Goal: Check status: Check status

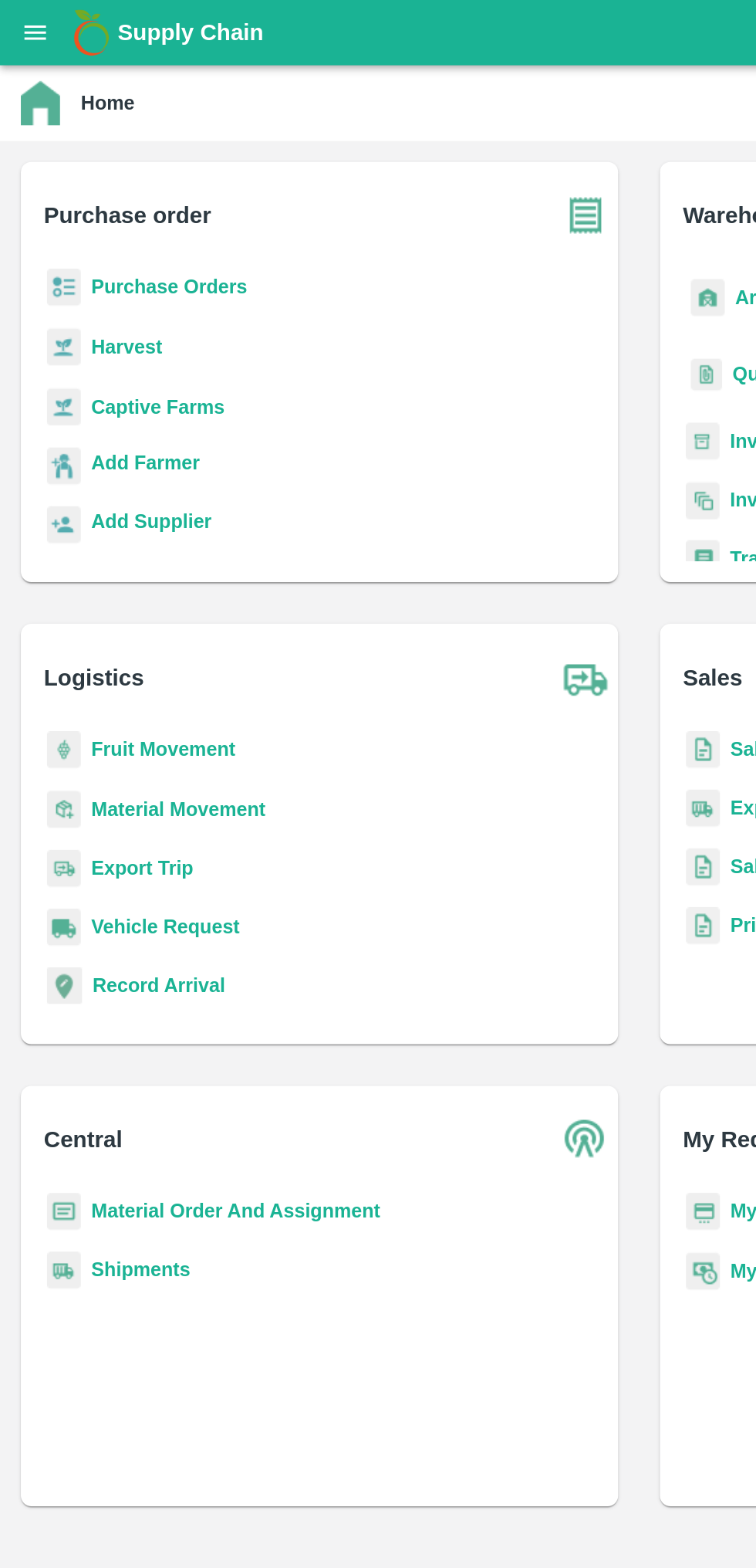
click at [29, 18] on icon "open drawer" at bounding box center [21, 19] width 17 height 17
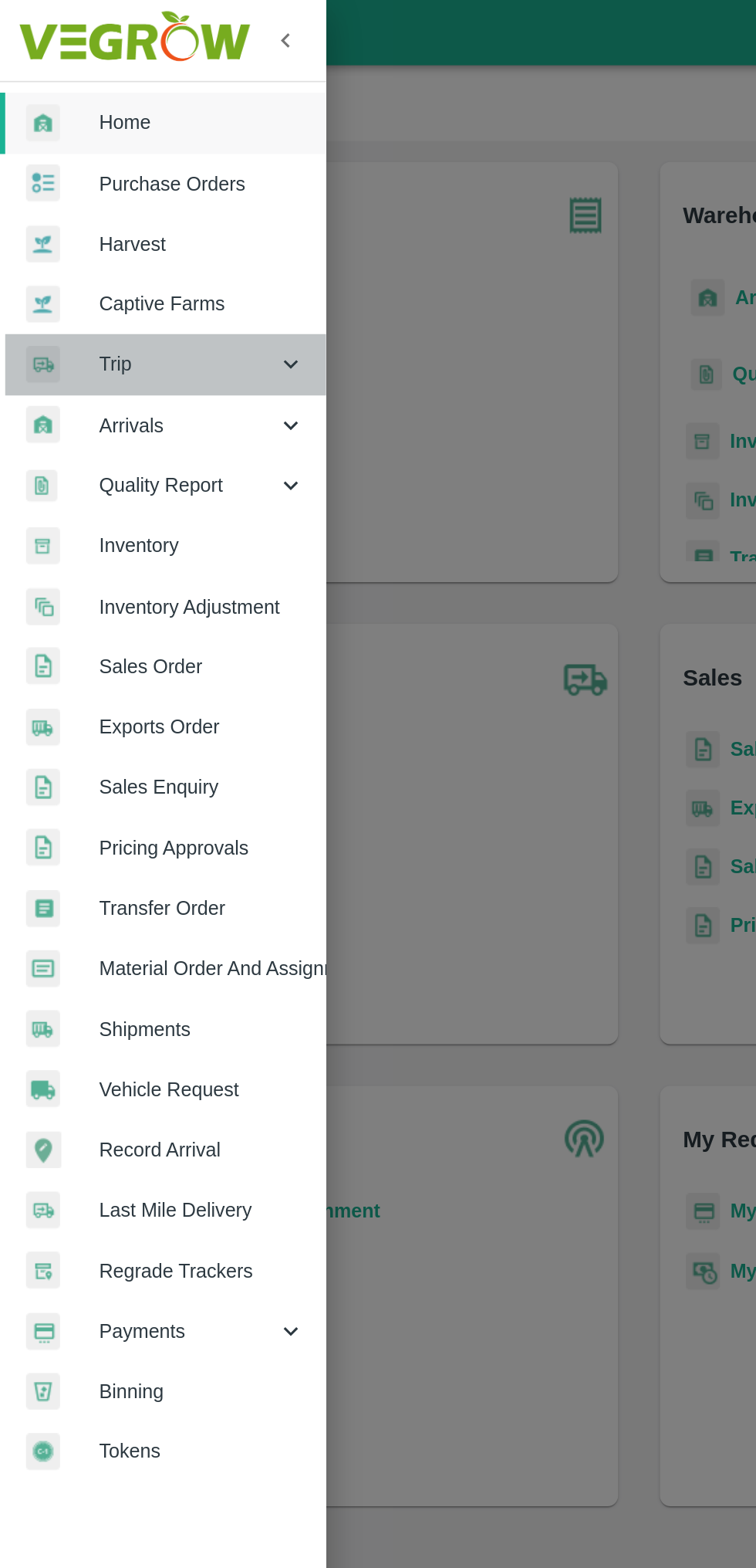
click at [177, 202] on div "Trip" at bounding box center [96, 215] width 193 height 36
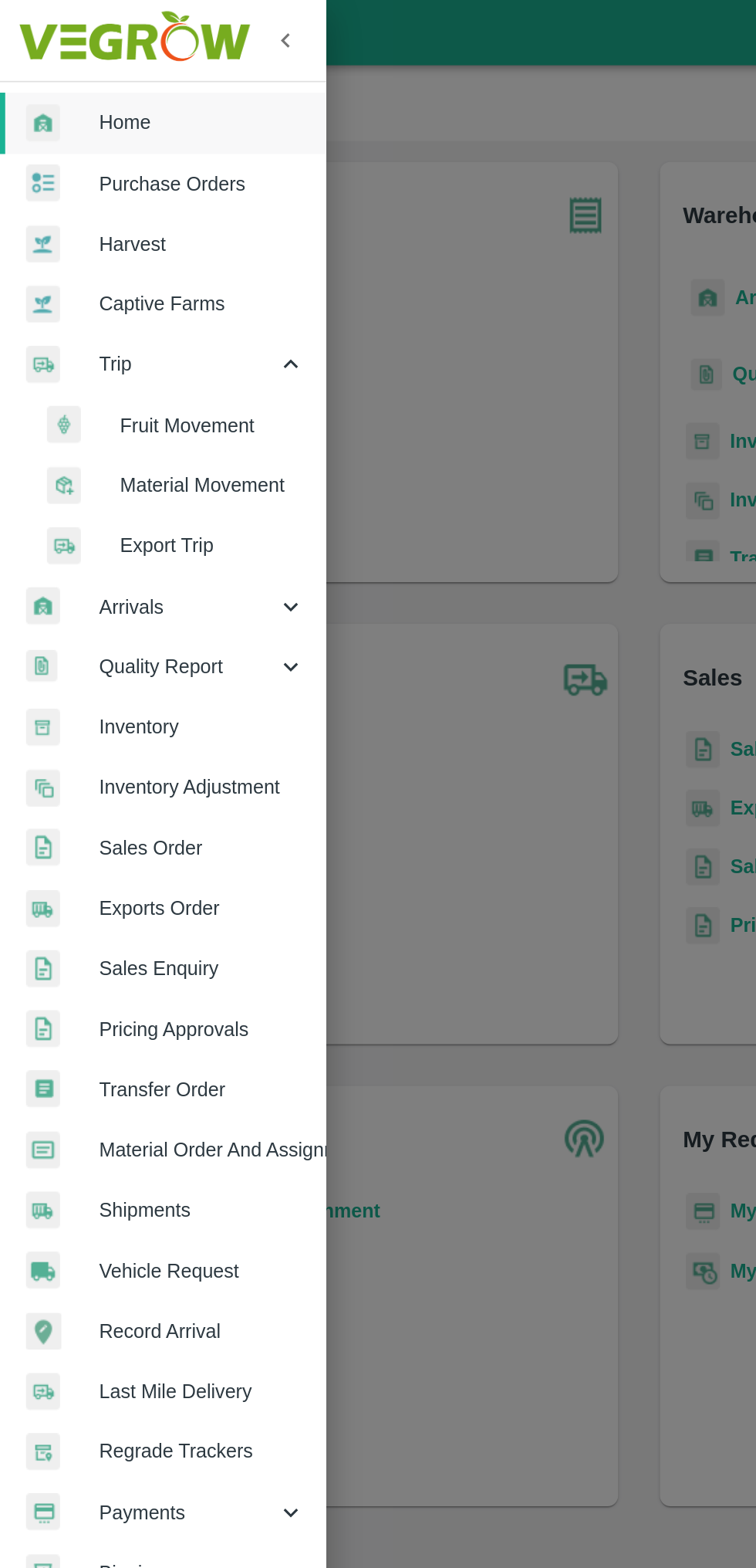
click at [162, 222] on span "Trip" at bounding box center [111, 216] width 105 height 17
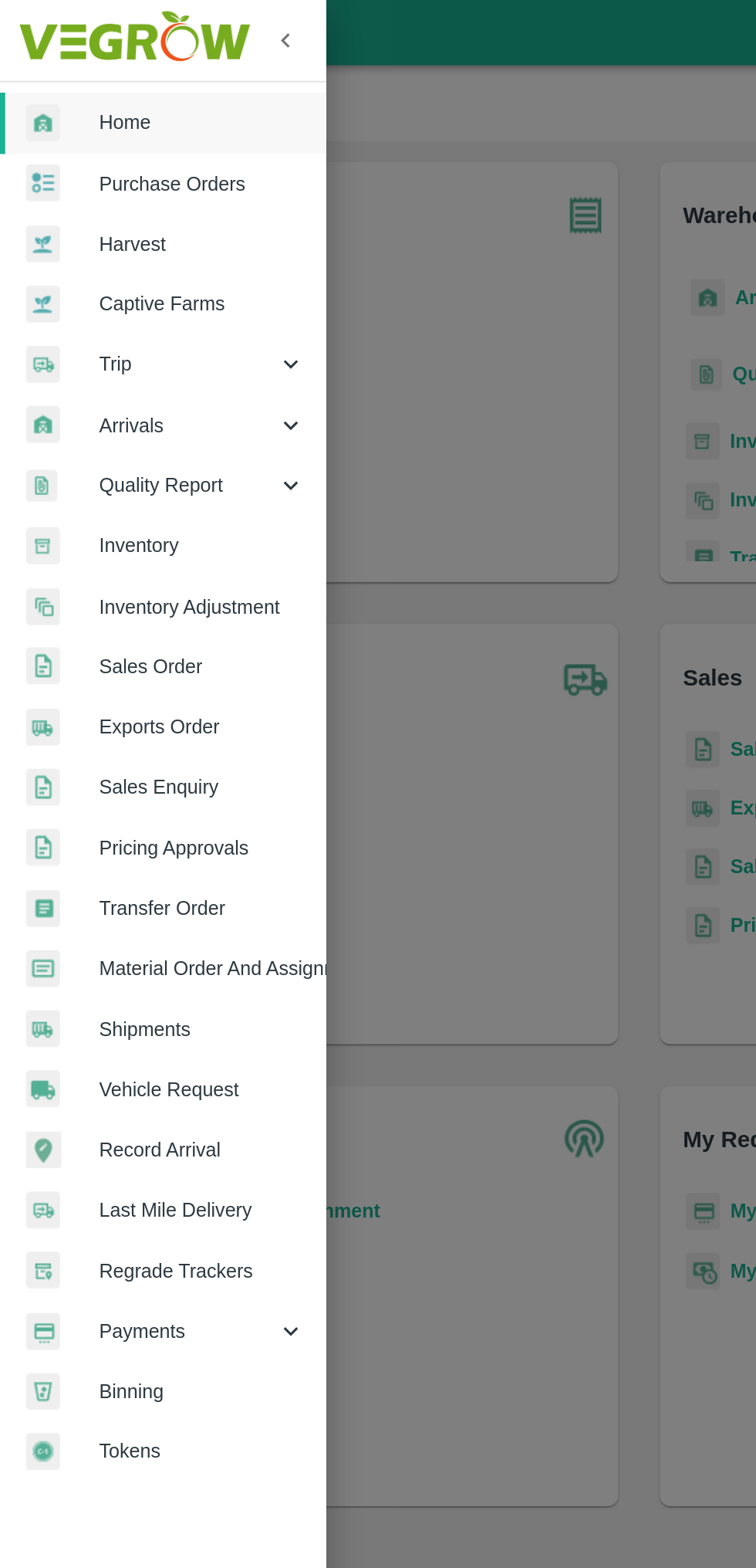
click at [142, 255] on span "Arrivals" at bounding box center [111, 252] width 105 height 17
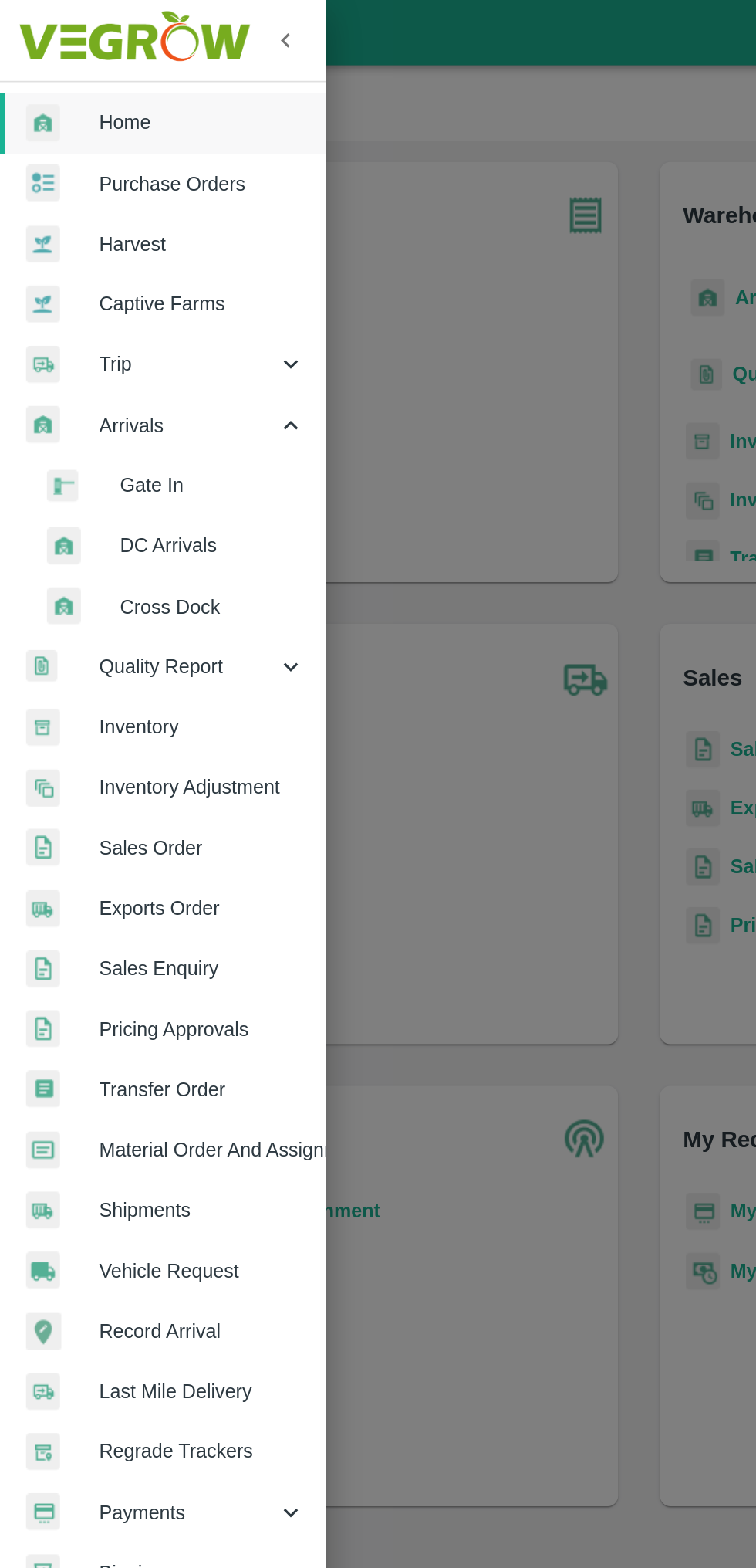
click at [102, 320] on span "DC Arrivals" at bounding box center [126, 323] width 110 height 17
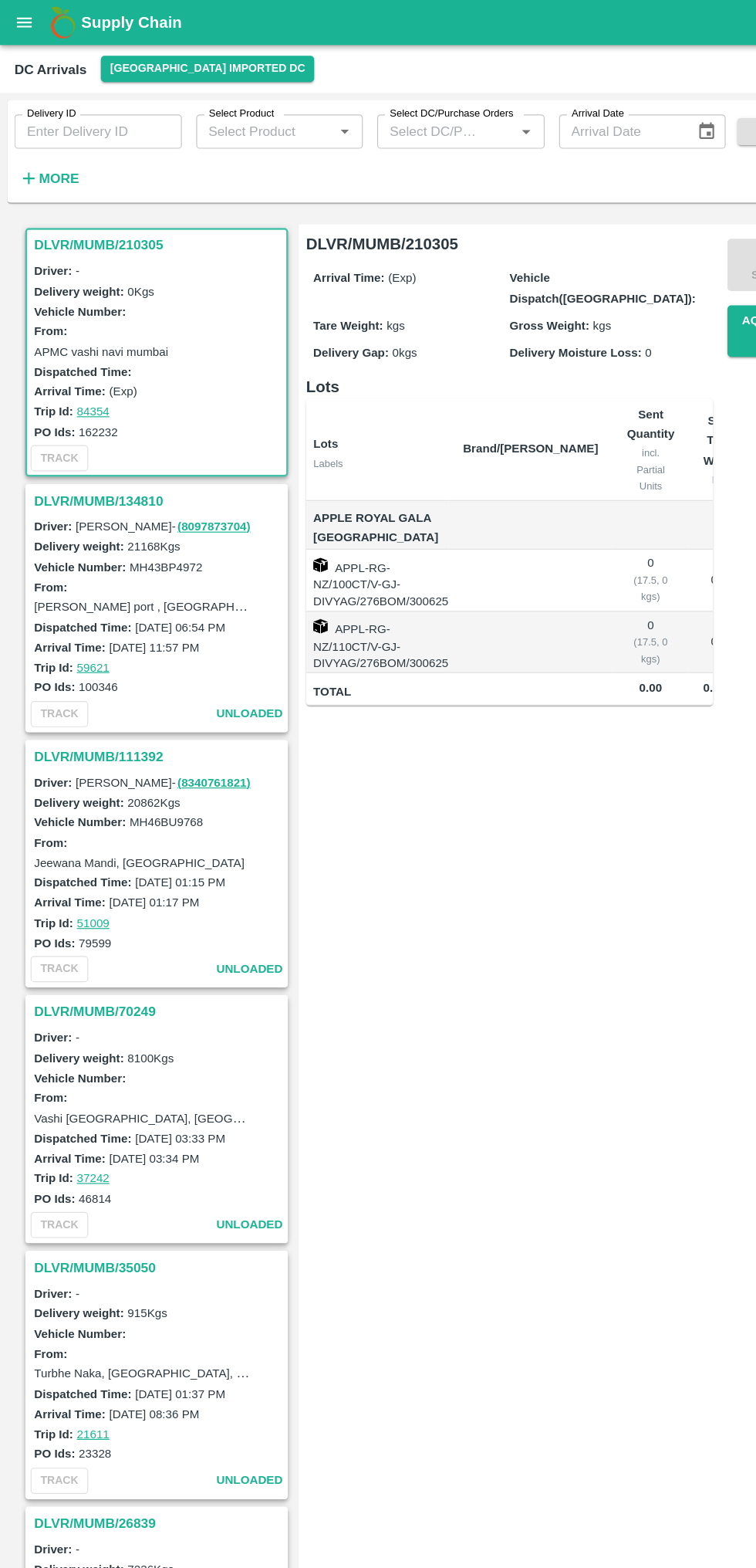
click at [115, 59] on button "Mumbai Imported DC" at bounding box center [178, 59] width 183 height 23
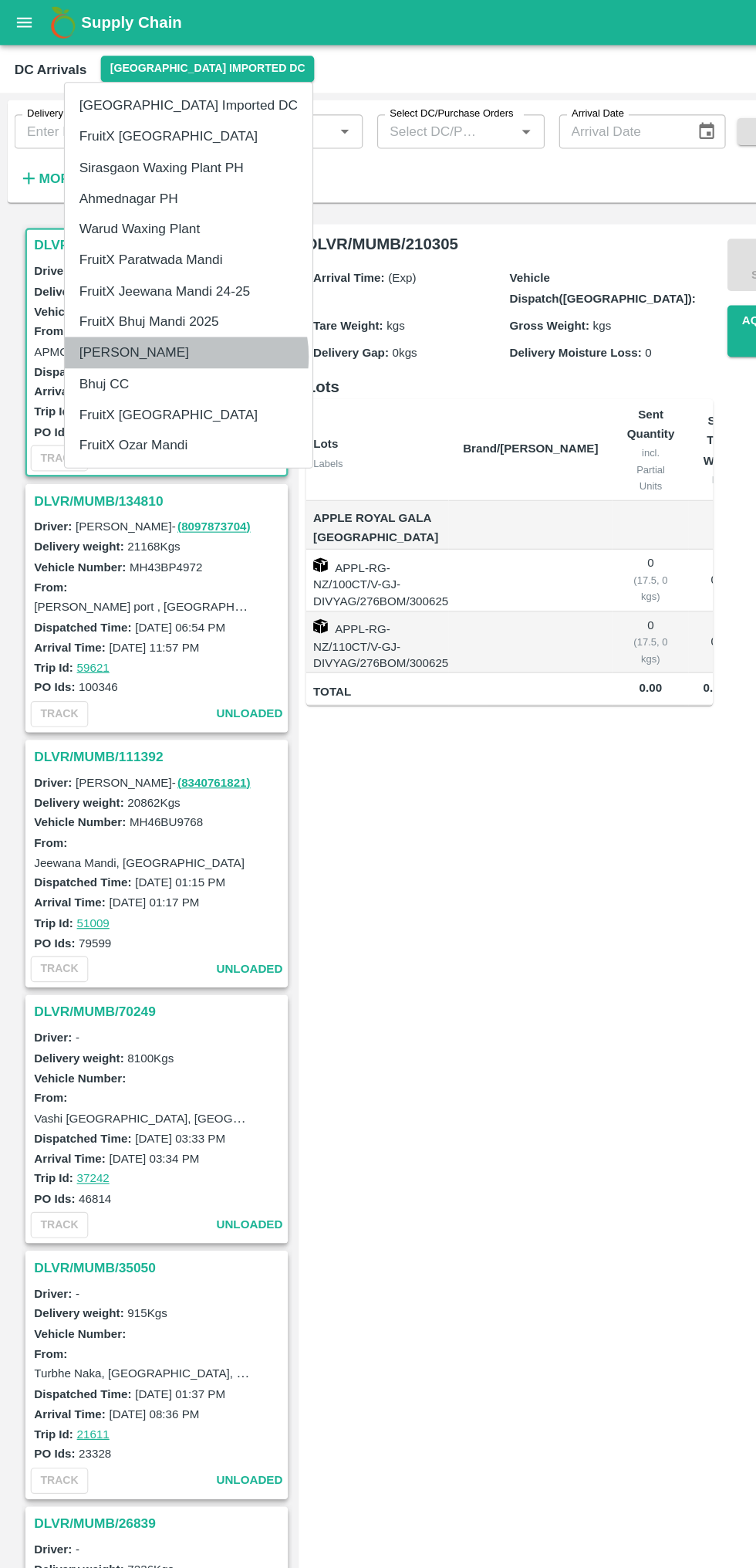
click at [159, 306] on li "Mundra CS" at bounding box center [161, 301] width 212 height 26
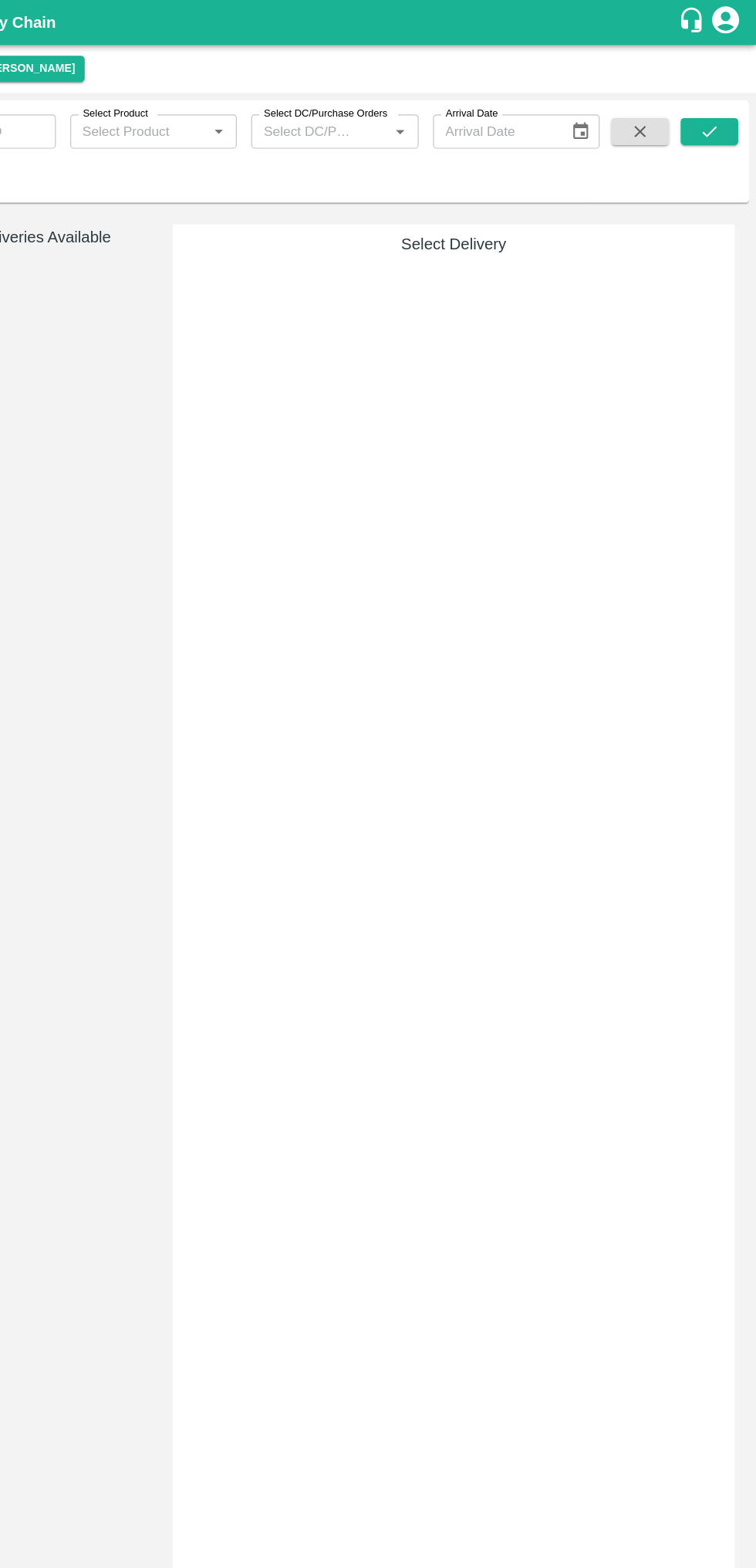
click at [729, 107] on button "submit" at bounding box center [715, 113] width 49 height 23
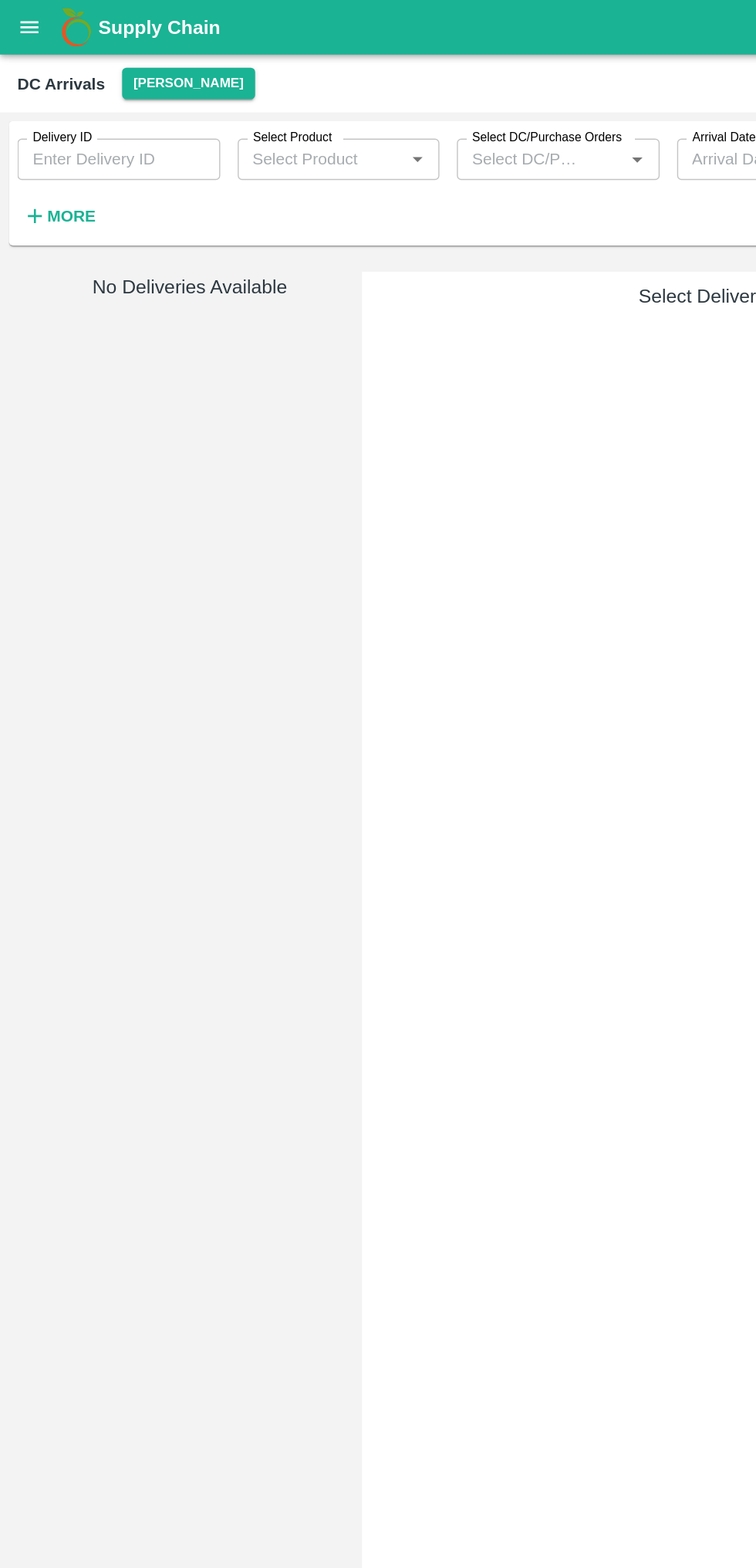
click at [21, 19] on icon "open drawer" at bounding box center [21, 19] width 13 height 9
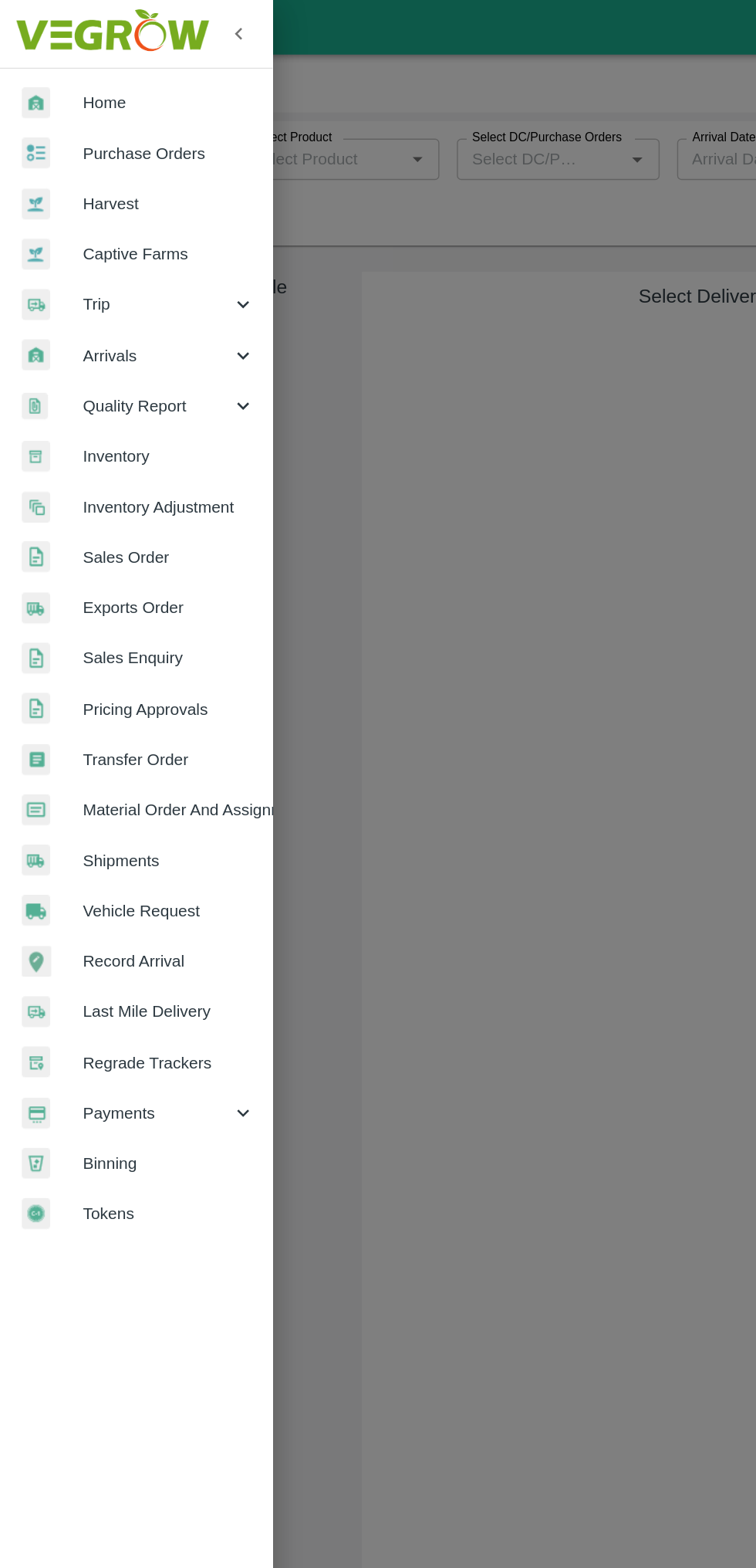
click at [89, 325] on span "Inventory" at bounding box center [120, 323] width 122 height 17
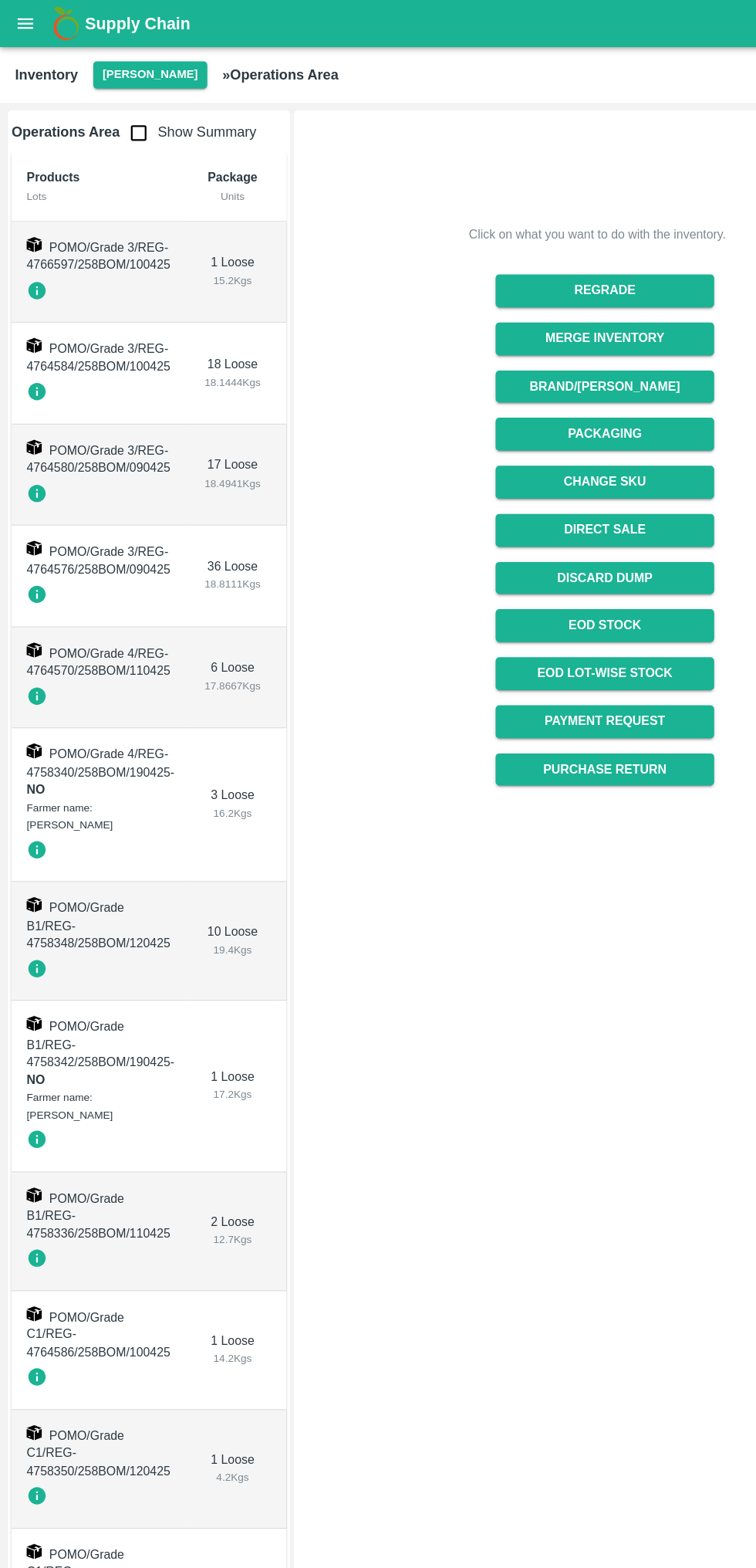
click at [67, 231] on div at bounding box center [82, 237] width 121 height 26
click at [150, 239] on td "POMO/Grade 3/REG-4766597/258BOM/100425" at bounding box center [82, 222] width 145 height 82
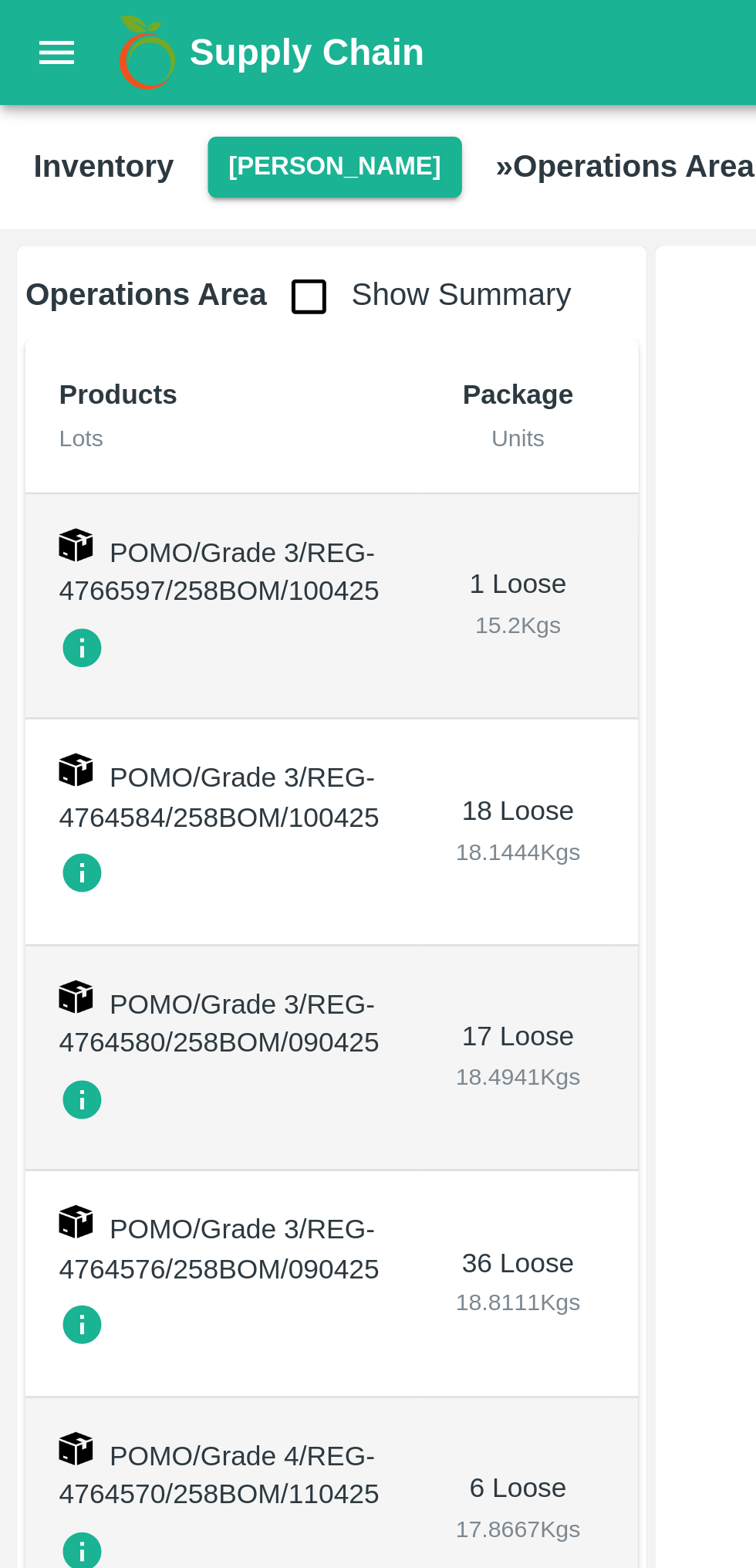
click at [31, 112] on b "Operations Area" at bounding box center [54, 108] width 88 height 12
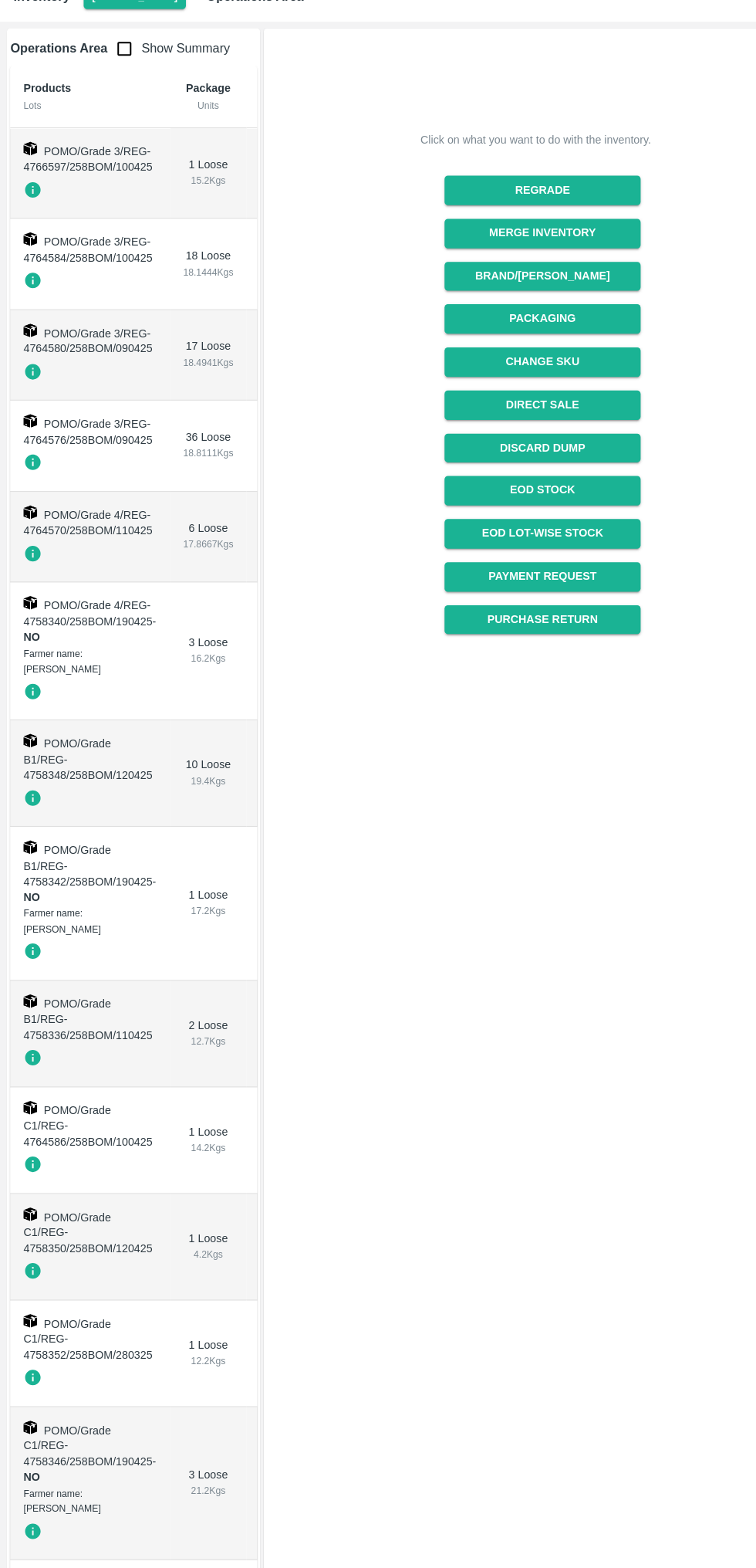
click at [107, 220] on span "POMO/Grade 3/REG-4766597/258BOM/100425" at bounding box center [81, 210] width 118 height 26
click at [105, 222] on span "POMO/Grade 3/REG-4766597/258BOM/100425" at bounding box center [81, 210] width 118 height 26
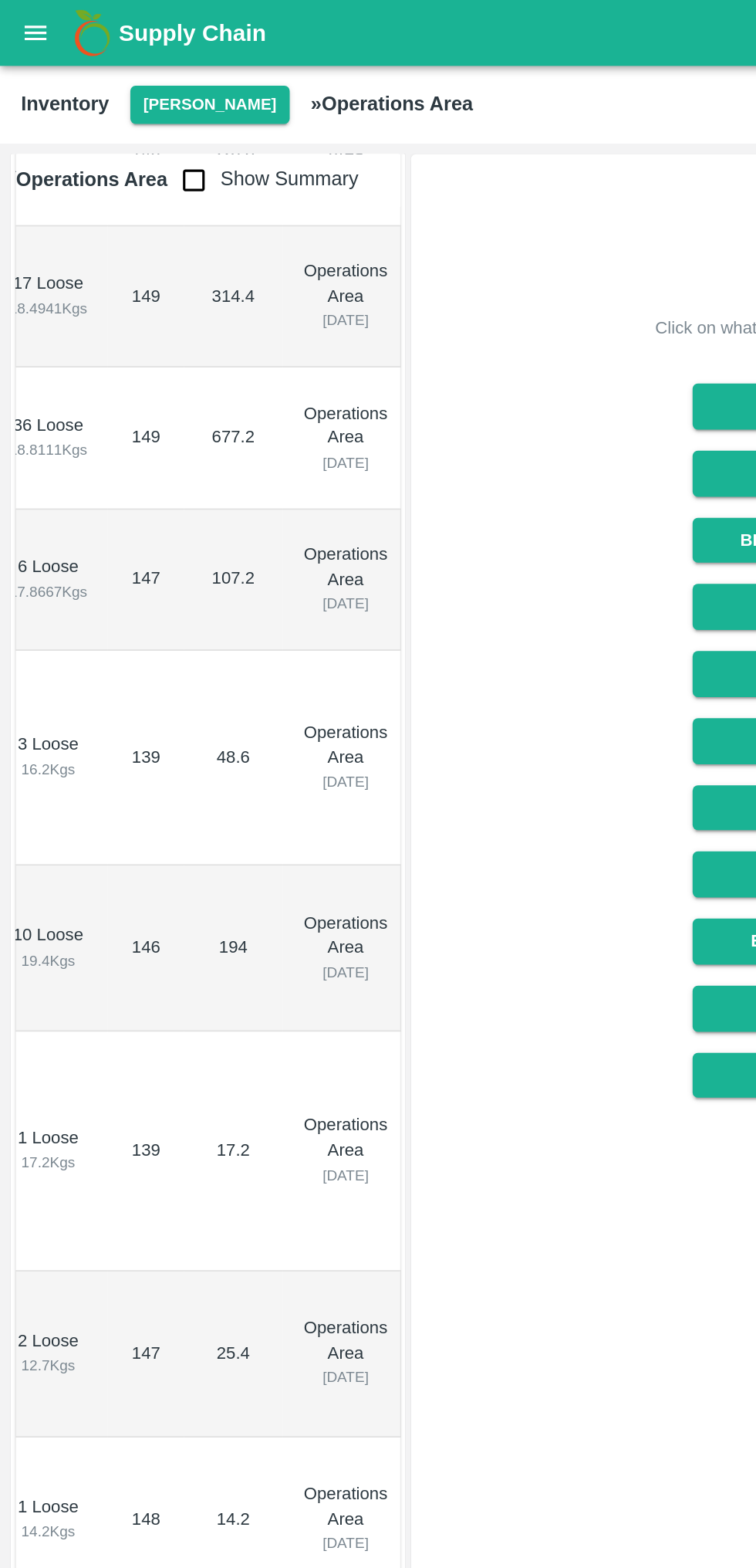
scroll to position [595, 0]
